Goal: Communication & Community: Share content

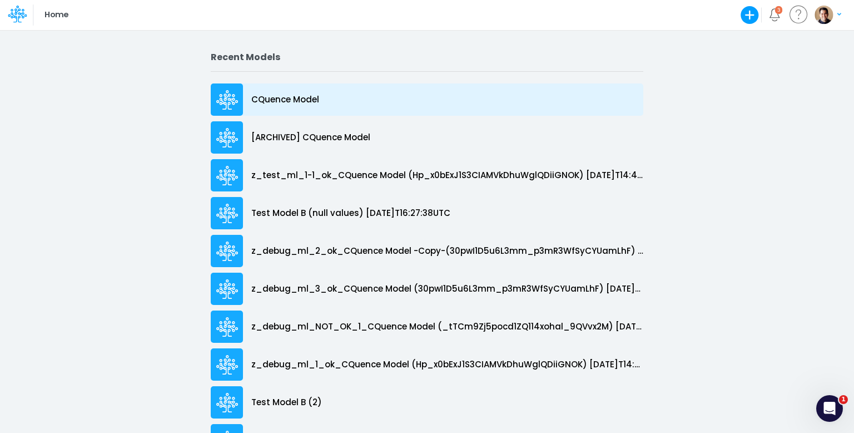
click at [297, 95] on p "CQuence Model" at bounding box center [285, 99] width 68 height 13
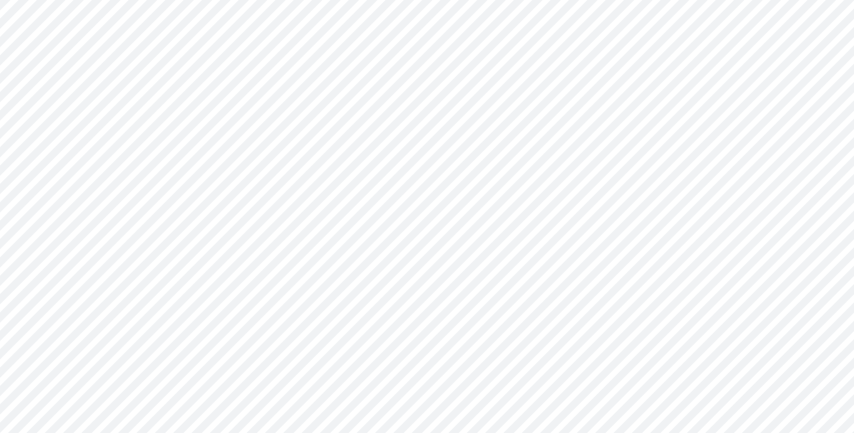
type input "Consolidated All by Month"
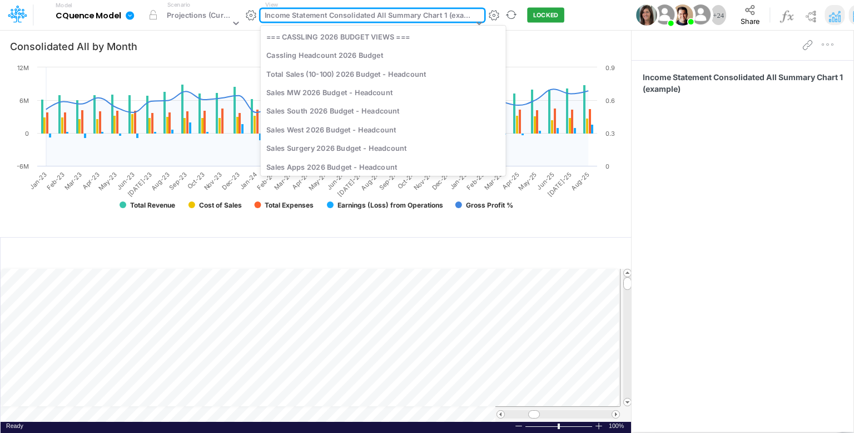
click at [350, 11] on div "Income Statement Consolidated All Summary Chart 1 (example)" at bounding box center [369, 16] width 209 height 13
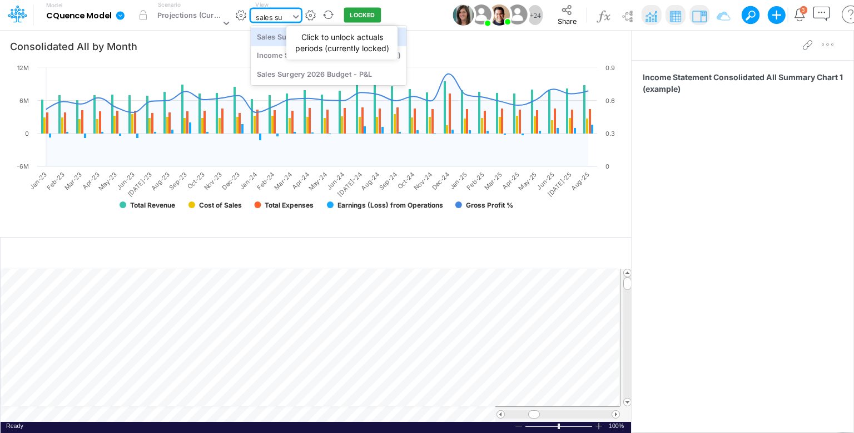
type input "sales sur"
click at [318, 40] on div "Sales Surgery 2026 Budget - Headcount" at bounding box center [329, 36] width 156 height 18
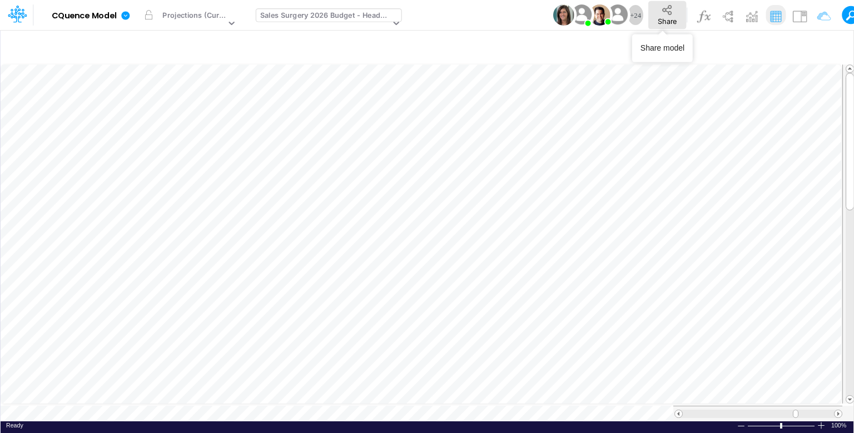
click at [658, 18] on span "Share" at bounding box center [667, 21] width 19 height 8
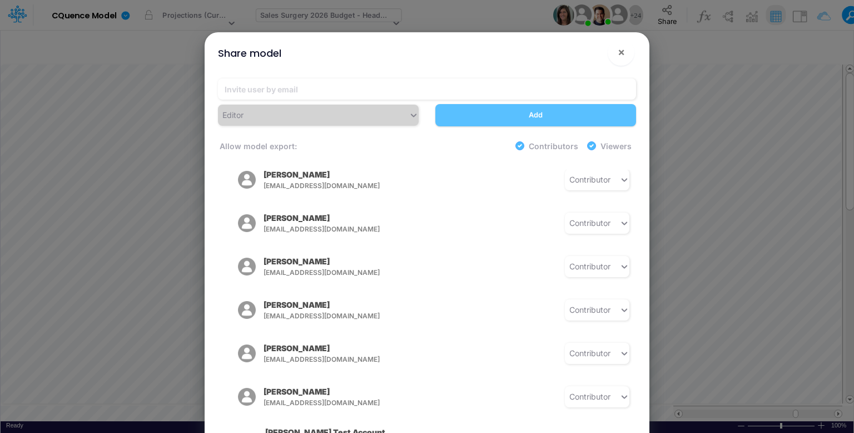
scroll to position [445, 0]
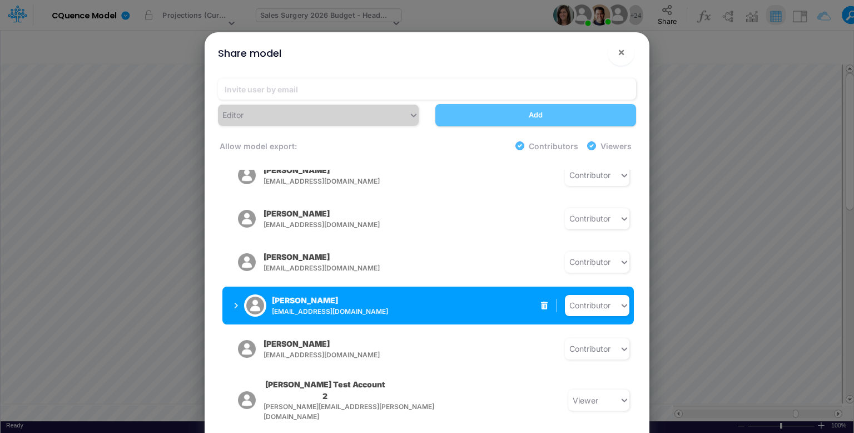
click at [235, 302] on icon "button" at bounding box center [236, 305] width 4 height 7
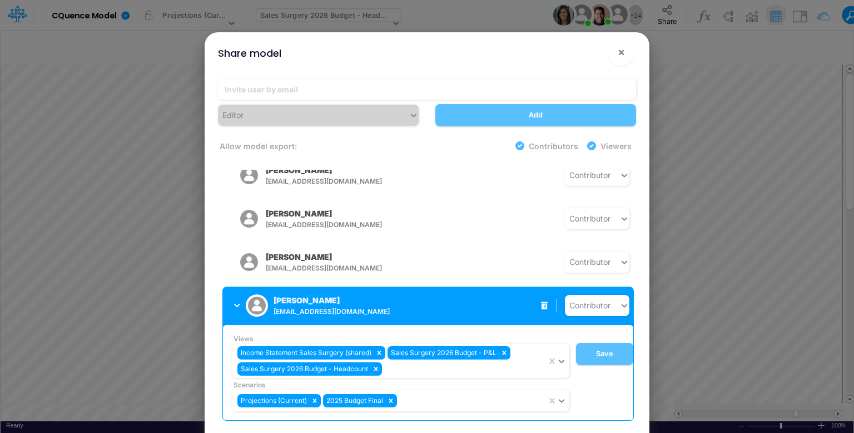
scroll to position [500, 0]
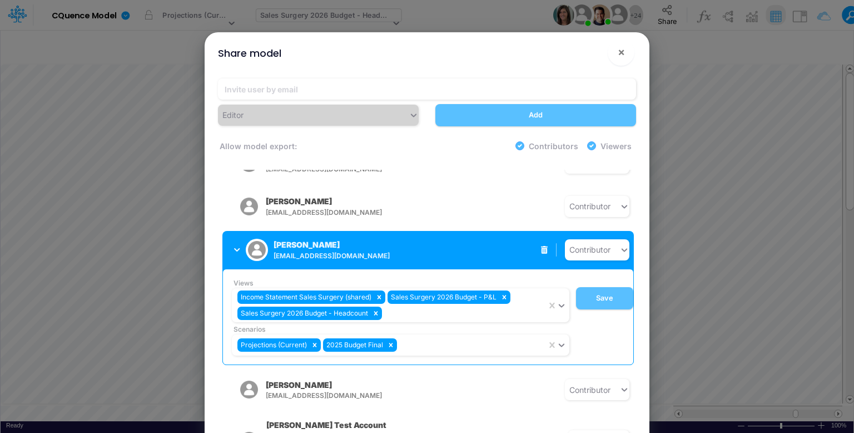
click at [341, 251] on span "areid@cassling.com" at bounding box center [361, 256] width 175 height 10
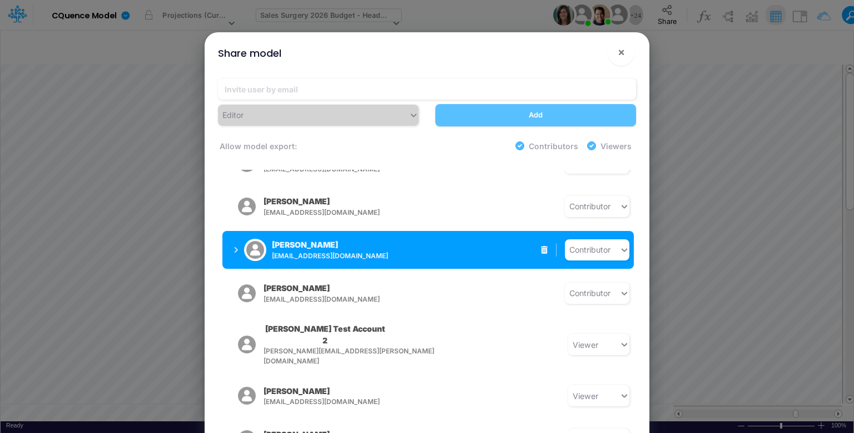
click at [329, 251] on span "areid@cassling.com" at bounding box center [359, 256] width 175 height 10
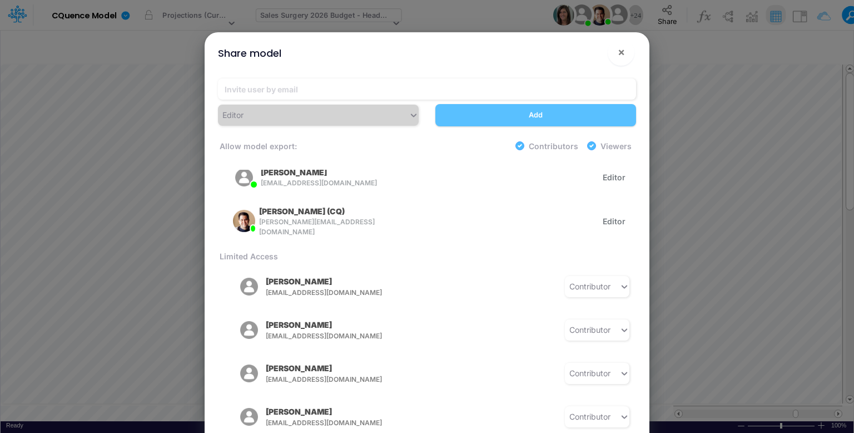
scroll to position [28, 0]
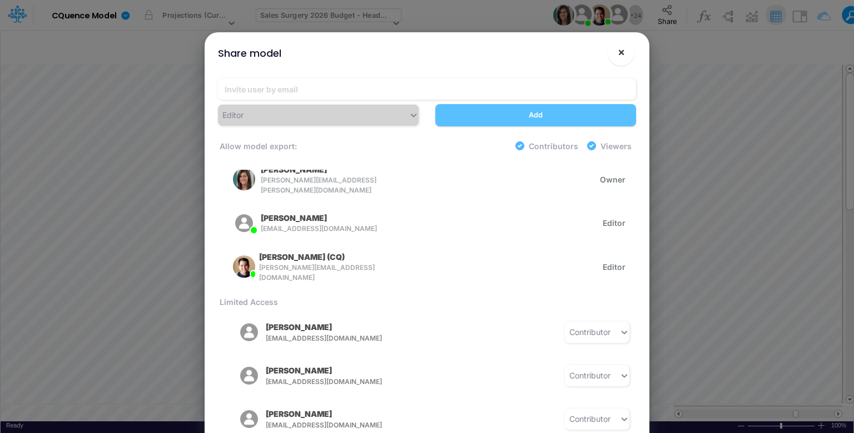
click at [627, 53] on button "×" at bounding box center [621, 52] width 27 height 27
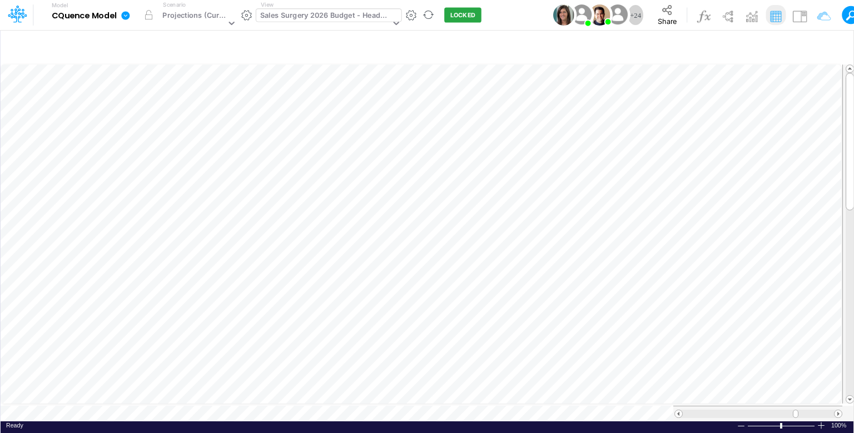
click at [125, 13] on icon at bounding box center [125, 15] width 8 height 8
click at [179, 117] on button "View model info" at bounding box center [181, 115] width 119 height 17
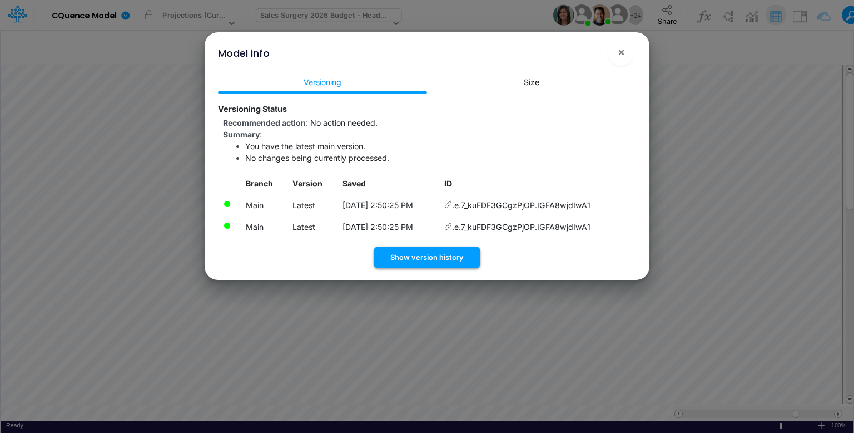
click at [409, 254] on button "Show version history" at bounding box center [427, 257] width 107 height 22
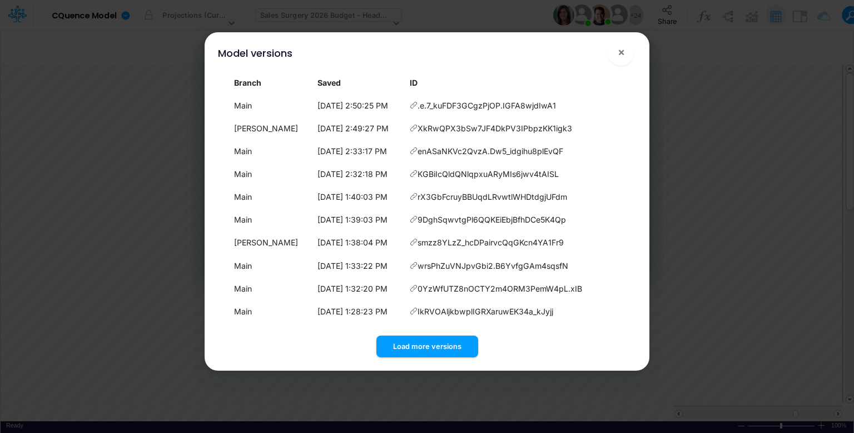
scroll to position [4, 0]
click at [443, 333] on div "Load more versions" at bounding box center [427, 344] width 418 height 26
click at [445, 345] on button "Load more versions" at bounding box center [427, 346] width 102 height 22
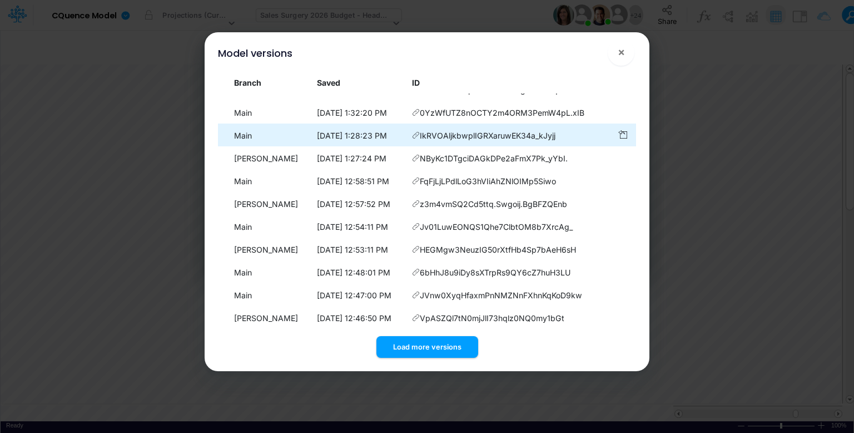
scroll to position [237, 0]
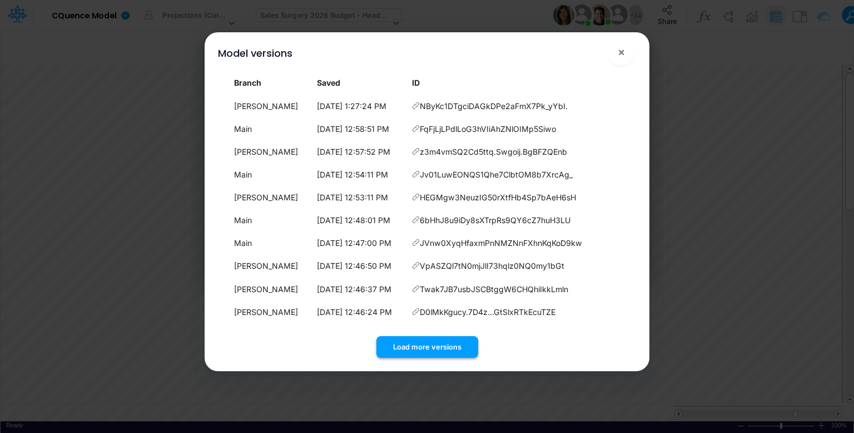
click at [436, 353] on button "Load more versions" at bounding box center [427, 347] width 102 height 22
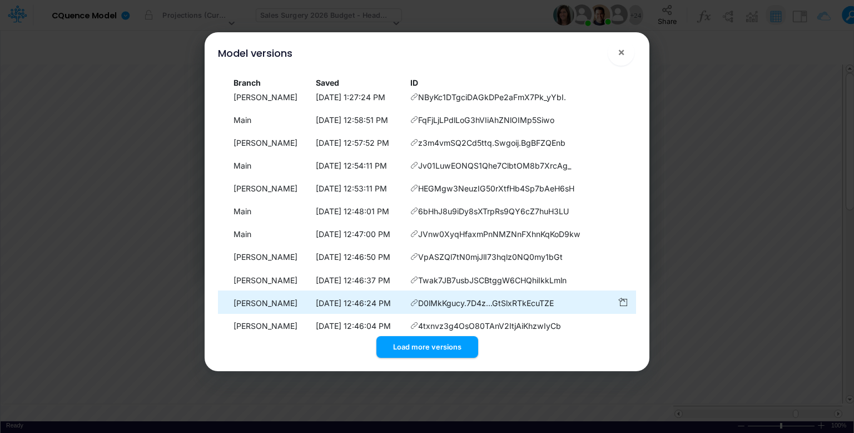
scroll to position [470, 0]
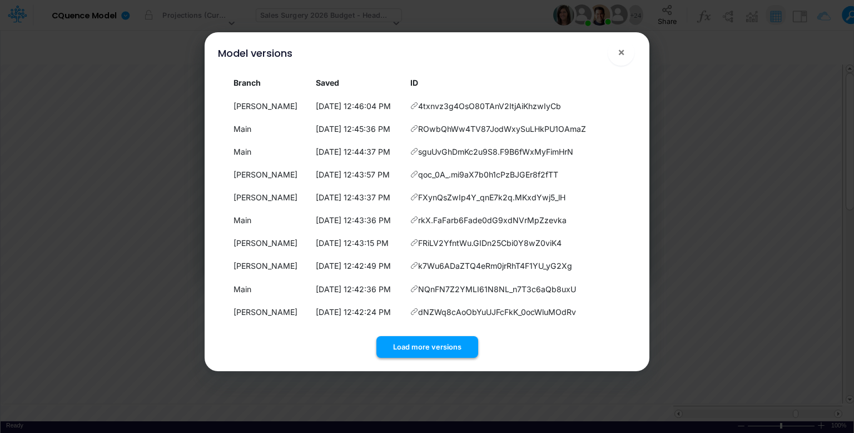
click at [432, 345] on button "Load more versions" at bounding box center [427, 347] width 102 height 22
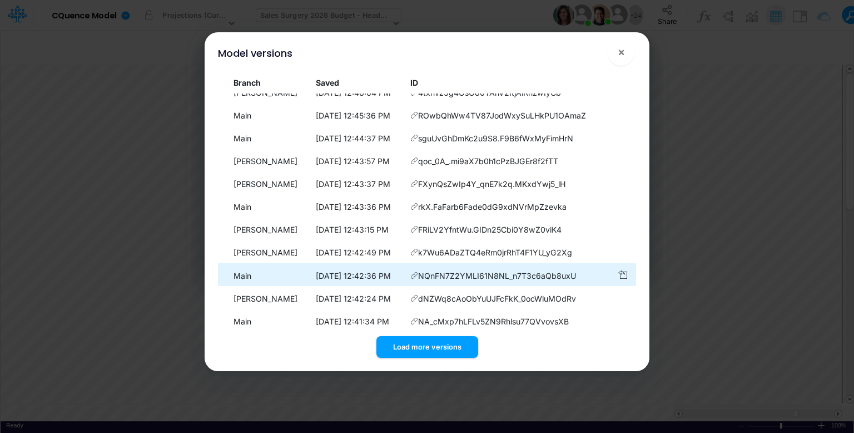
scroll to position [703, 0]
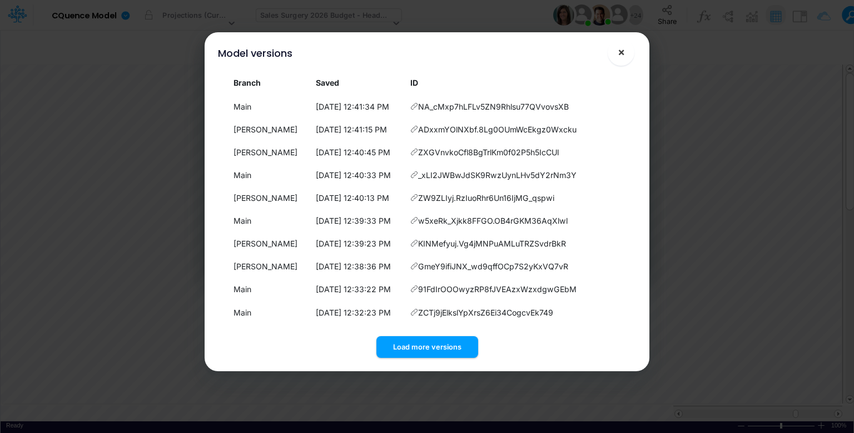
click at [625, 51] on button "×" at bounding box center [621, 52] width 27 height 27
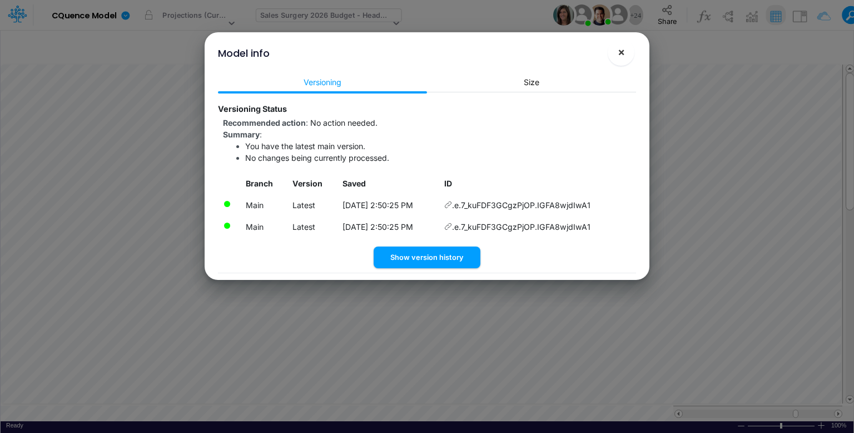
click at [622, 48] on span "×" at bounding box center [621, 51] width 7 height 13
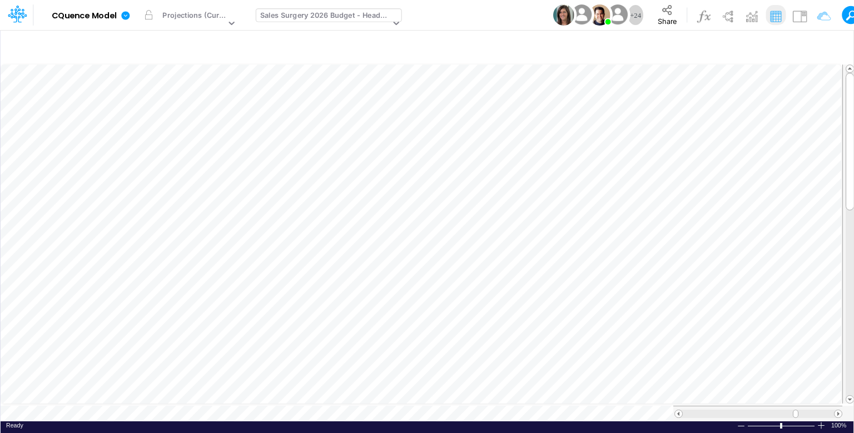
click at [291, 12] on div "Sales Surgery 2026 Budget - Headcount" at bounding box center [325, 16] width 130 height 13
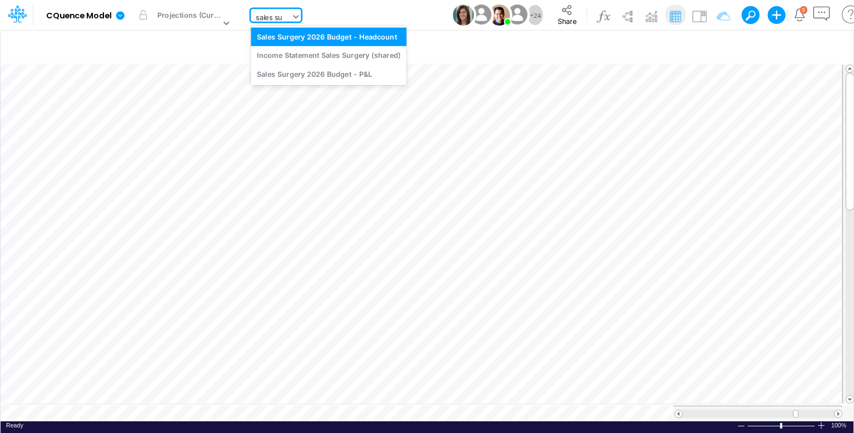
type input "sales sur"
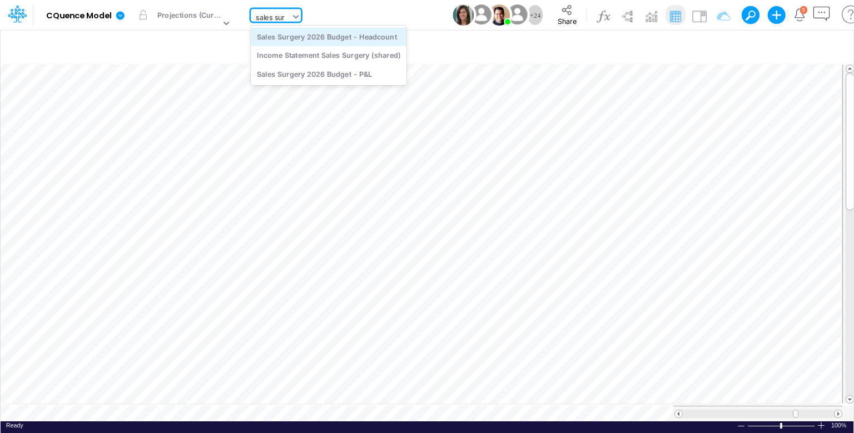
click at [316, 34] on div "Sales Surgery 2026 Budget - Headcount" at bounding box center [329, 36] width 156 height 18
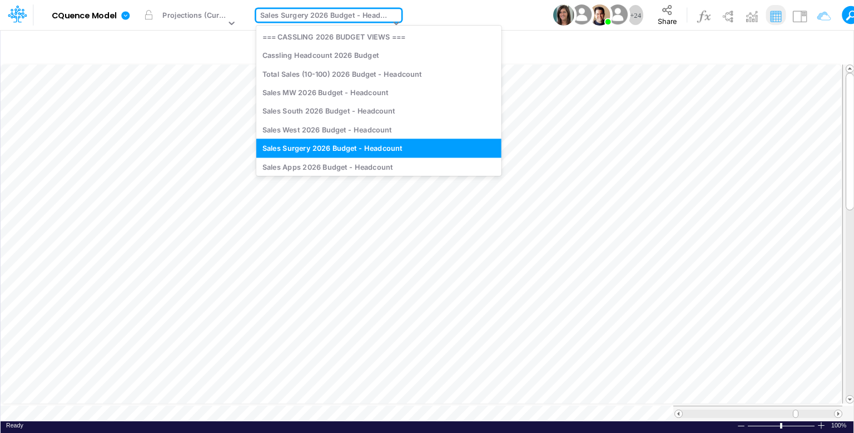
click at [336, 18] on div "Sales Surgery 2026 Budget - Headcount" at bounding box center [325, 16] width 130 height 13
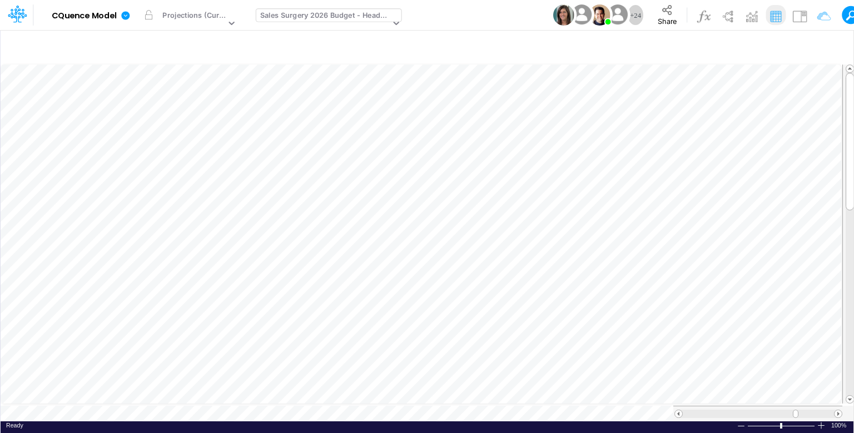
click at [297, 16] on div "Sales Surgery 2026 Budget - Headcount" at bounding box center [325, 16] width 130 height 13
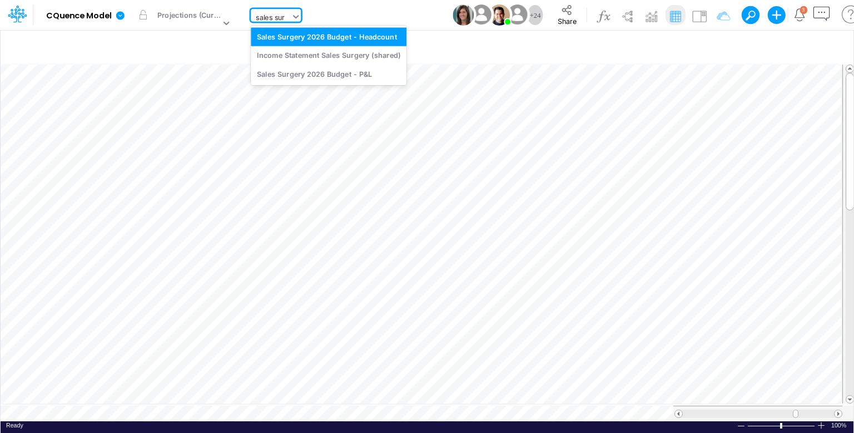
type input "sales surg"
click at [330, 55] on div "Income Statement Sales Surgery (shared)" at bounding box center [329, 55] width 156 height 18
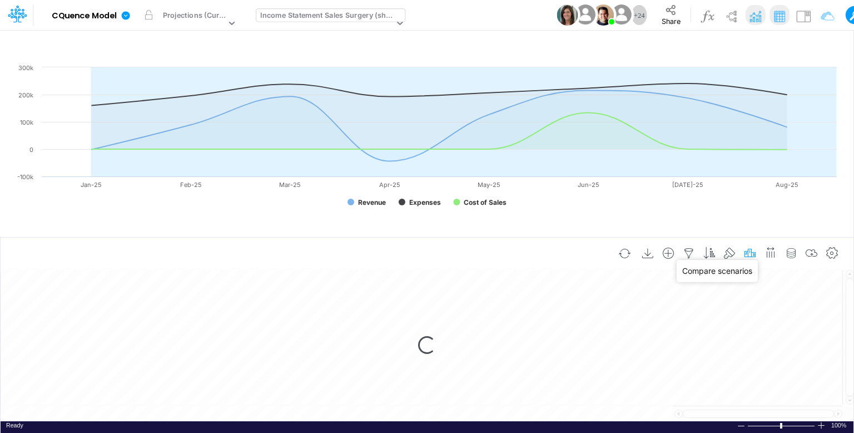
click at [753, 252] on icon "button" at bounding box center [750, 253] width 17 height 12
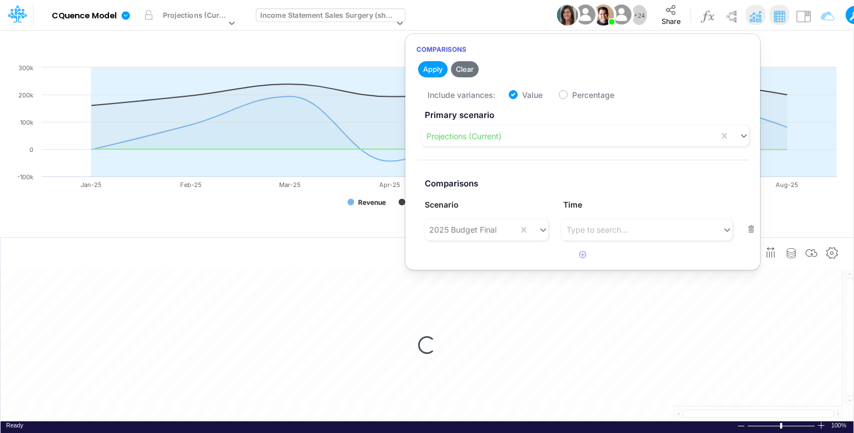
click at [753, 252] on article at bounding box center [582, 255] width 355 height 18
click at [512, 11] on div "Model CQuence Model Edit model settings Duplicate Import QuickBooks QuickBooks …" at bounding box center [506, 15] width 911 height 30
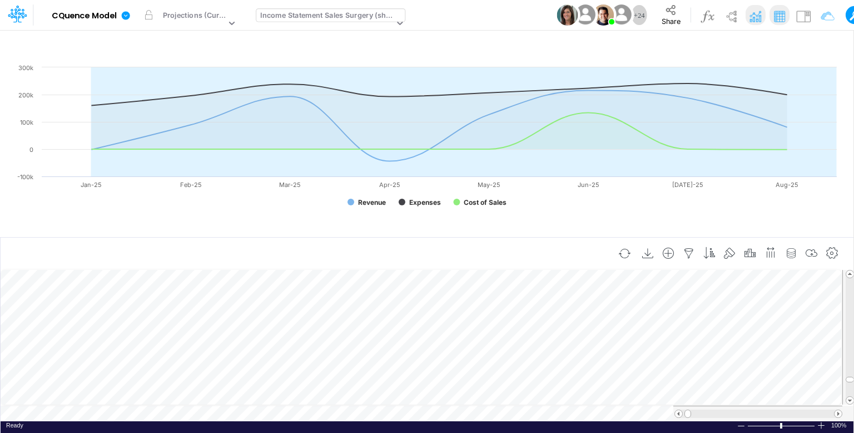
scroll to position [5, 0]
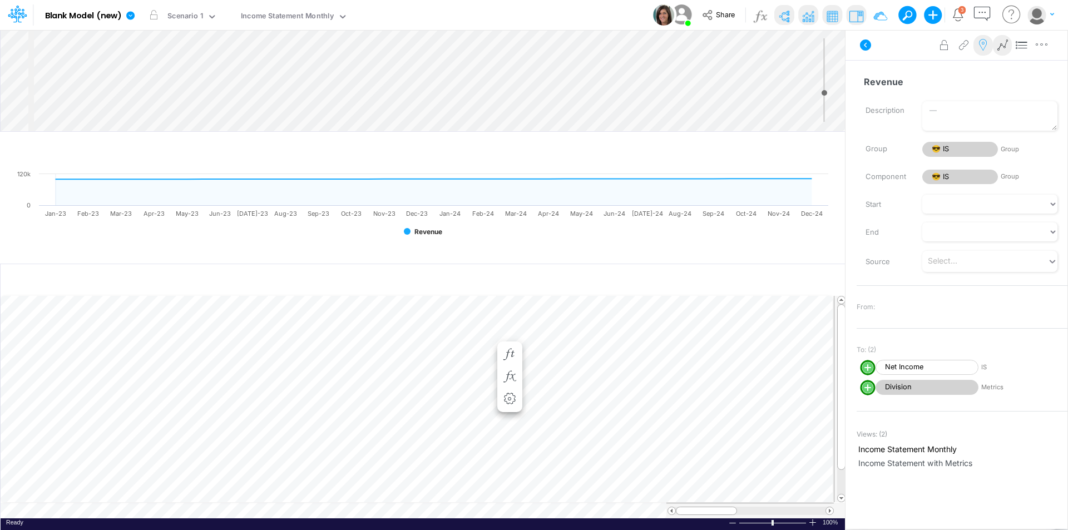
scroll to position [6, 1]
